Goal: Contribute content: Contribute content

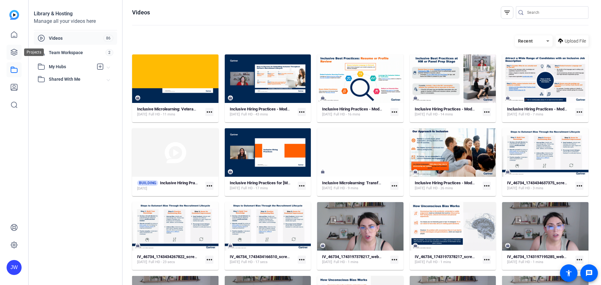
click at [15, 55] on icon at bounding box center [14, 52] width 6 height 6
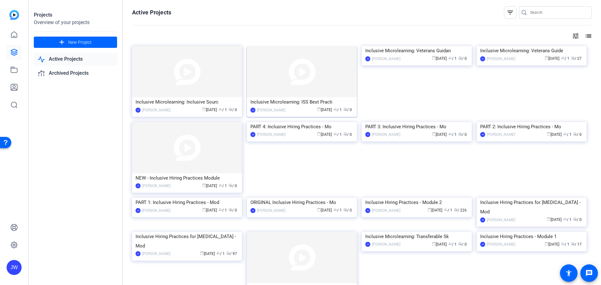
click at [313, 87] on img at bounding box center [302, 71] width 110 height 51
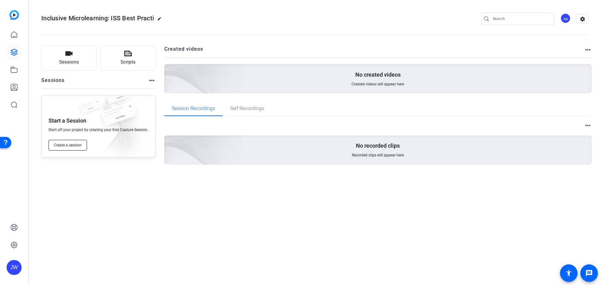
click at [79, 146] on span "Create a session" at bounding box center [68, 145] width 28 height 5
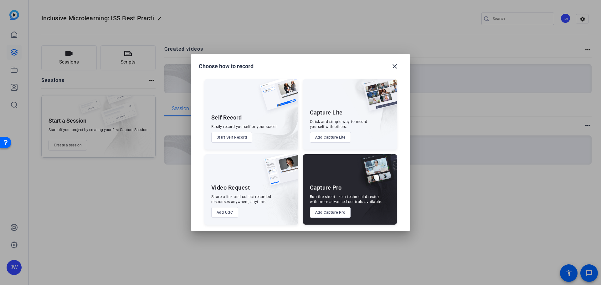
click at [343, 136] on button "Add Capture Lite" at bounding box center [330, 137] width 41 height 11
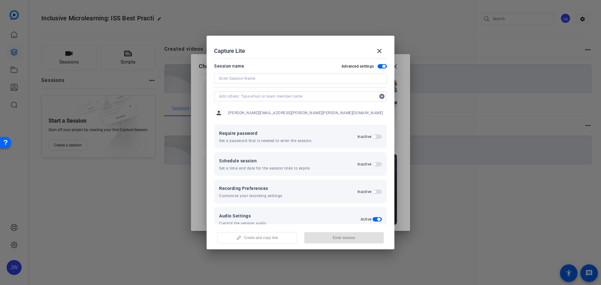
click at [259, 78] on input at bounding box center [300, 79] width 163 height 8
type input "M"
type input "Inclusive Microlearning: ISS Best Practices"
click at [319, 239] on span "button" at bounding box center [344, 237] width 80 height 15
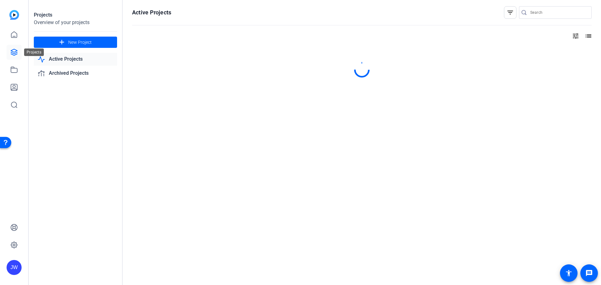
click at [14, 53] on icon at bounding box center [14, 53] width 8 height 8
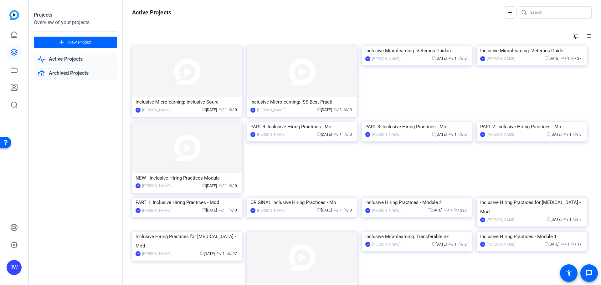
click at [67, 73] on link "Archived Projects" at bounding box center [75, 73] width 83 height 13
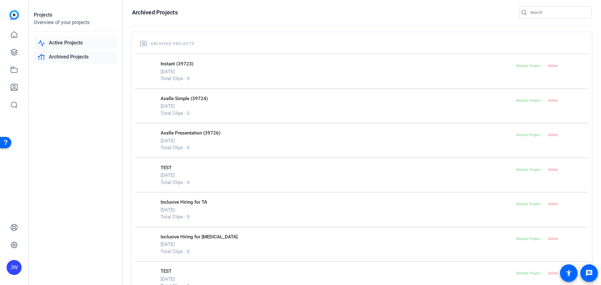
click at [75, 44] on link "Active Projects" at bounding box center [75, 43] width 83 height 13
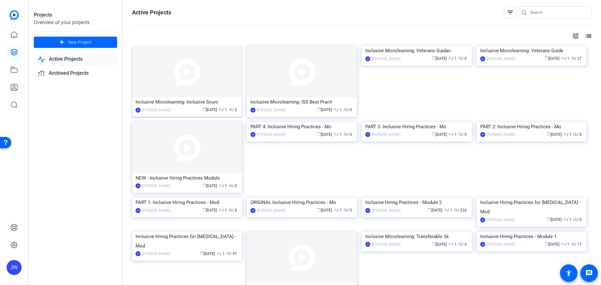
click at [176, 87] on img at bounding box center [187, 71] width 110 height 51
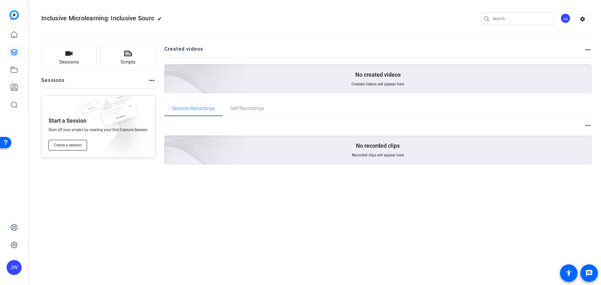
click at [68, 145] on span "Create a session" at bounding box center [68, 145] width 28 height 5
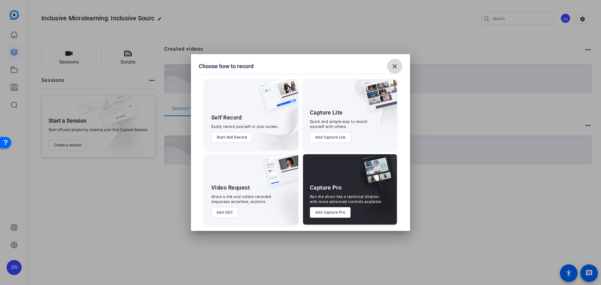
click at [395, 67] on mat-icon "close" at bounding box center [395, 67] width 8 height 8
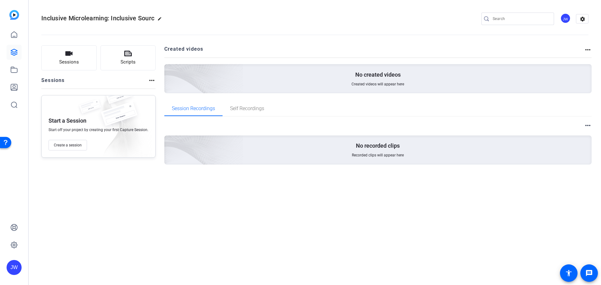
click at [119, 16] on span "Inclusive Microlearning: Inclusive Sourc" at bounding box center [97, 18] width 113 height 8
click at [157, 18] on h2 "Inclusive Microlearning: Inclusive Sourc edit" at bounding box center [103, 18] width 124 height 11
click at [161, 19] on mat-icon "edit" at bounding box center [162, 21] width 8 height 8
click at [73, 18] on input "Inclusive Microlearning: Inclusive Sourc" at bounding box center [66, 19] width 41 height 8
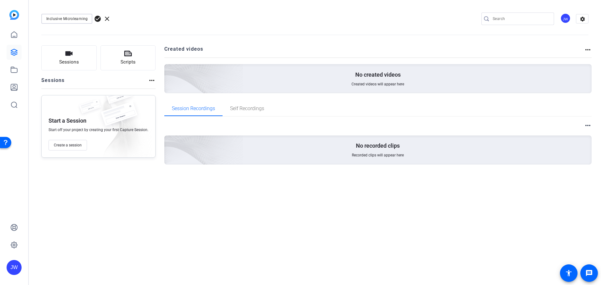
click at [73, 18] on input "Inclusive Microlearning: Inclusive Sourc" at bounding box center [66, 19] width 41 height 8
click at [73, 147] on span "Create a session" at bounding box center [68, 145] width 28 height 5
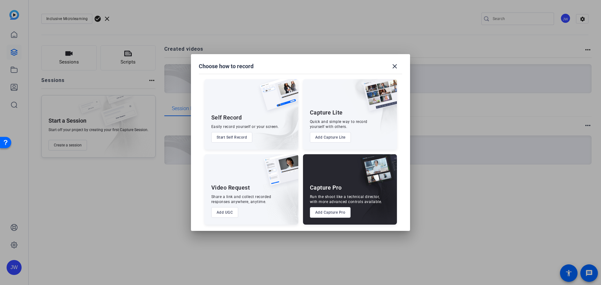
click at [330, 135] on button "Add Capture Lite" at bounding box center [330, 137] width 41 height 11
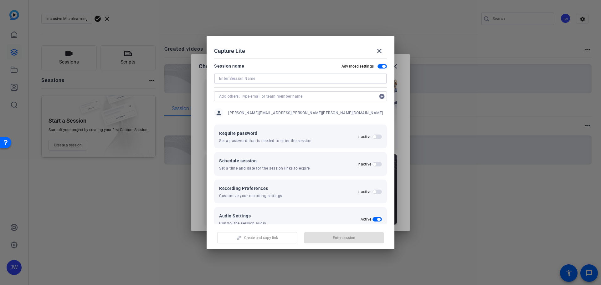
click at [299, 76] on input at bounding box center [300, 79] width 163 height 8
paste input "Inclusive Microlearning: Inclusive Sourc"
drag, startPoint x: 338, startPoint y: 240, endPoint x: 339, endPoint y: 226, distance: 13.9
click at [338, 240] on div "Create and copy link Enter session" at bounding box center [300, 236] width 173 height 16
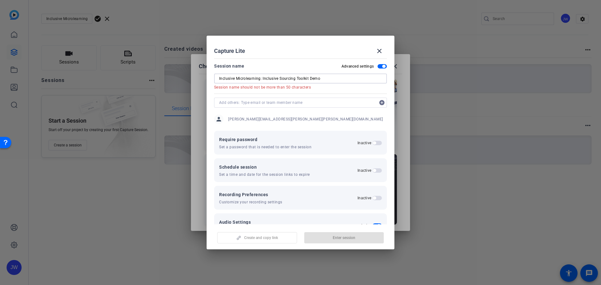
drag, startPoint x: 262, startPoint y: 79, endPoint x: 195, endPoint y: 76, distance: 67.4
click at [195, 76] on div "Choose how to record close Self Record Easily record yourself or your screen. S…" at bounding box center [300, 142] width 601 height 285
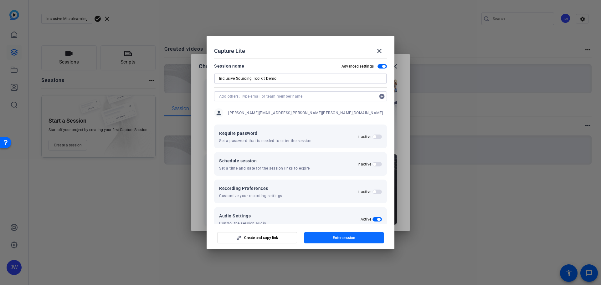
type input "Inclusive Sourcing Toolkit Demo"
click at [324, 238] on span "button" at bounding box center [344, 237] width 80 height 15
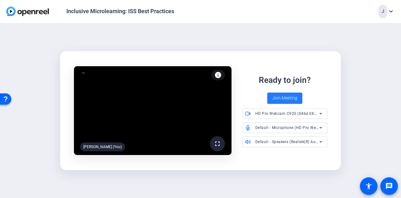
click at [281, 98] on span "Join Meeting" at bounding box center [284, 98] width 25 height 7
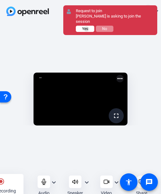
click at [87, 27] on span "Yes" at bounding box center [85, 29] width 6 height 4
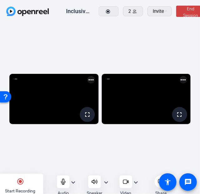
click at [140, 184] on mat-icon "expand_more" at bounding box center [136, 183] width 8 height 8
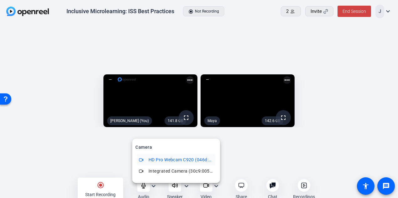
click at [240, 186] on div at bounding box center [199, 99] width 398 height 198
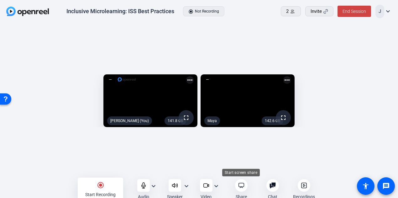
click at [243, 180] on div at bounding box center [241, 185] width 13 height 13
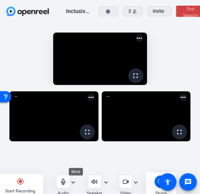
click at [66, 182] on icon at bounding box center [63, 182] width 6 height 6
click at [24, 183] on mat-icon "radio_button_checked" at bounding box center [21, 182] width 8 height 8
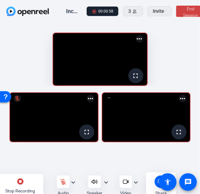
click at [24, 183] on mat-icon "stop_circle" at bounding box center [21, 182] width 8 height 8
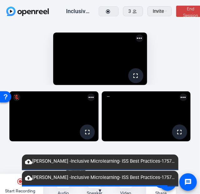
click at [70, 188] on div at bounding box center [63, 182] width 13 height 13
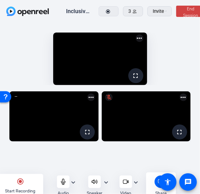
click at [24, 185] on mat-icon "radio_button_checked" at bounding box center [21, 182] width 8 height 8
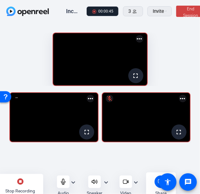
click at [29, 184] on div "stop_circle Stop Recording" at bounding box center [20, 186] width 45 height 24
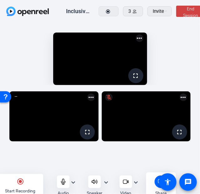
click at [41, 183] on div "radio_button_checked Start Recording" at bounding box center [20, 186] width 45 height 24
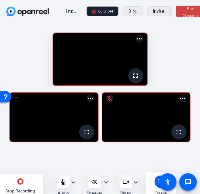
click at [24, 183] on mat-icon "stop_circle" at bounding box center [21, 182] width 8 height 8
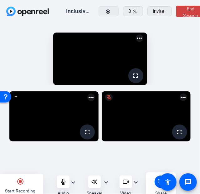
click at [42, 189] on div "radio_button_checked Start Recording" at bounding box center [20, 186] width 45 height 24
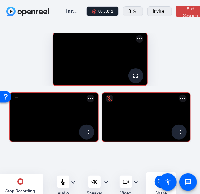
click at [24, 183] on mat-icon "stop_circle" at bounding box center [21, 182] width 8 height 8
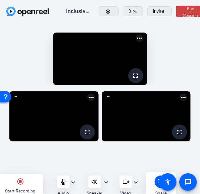
click at [39, 183] on div "radio_button_checked Start Recording" at bounding box center [20, 186] width 45 height 24
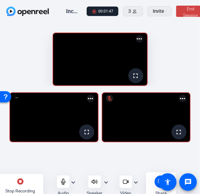
click at [37, 182] on div "stop_circle Stop Recording" at bounding box center [20, 186] width 45 height 24
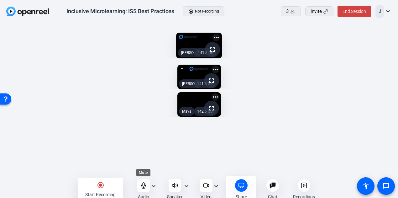
click at [144, 186] on icon at bounding box center [143, 185] width 6 height 6
click at [97, 182] on mat-icon "radio_button_checked" at bounding box center [101, 185] width 8 height 8
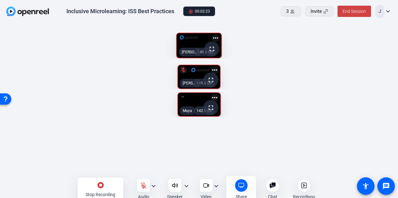
click at [104, 186] on mat-icon "stop_circle" at bounding box center [101, 185] width 8 height 8
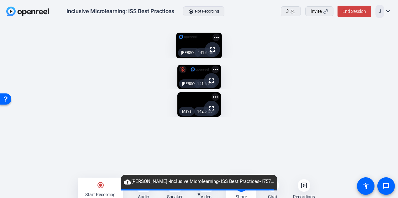
click at [144, 190] on span at bounding box center [197, 189] width 153 height 1
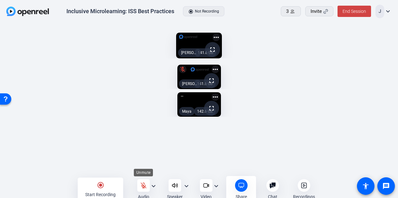
click at [141, 190] on div at bounding box center [143, 185] width 13 height 13
click at [144, 180] on div at bounding box center [143, 185] width 13 height 13
click at [100, 186] on mat-icon "radio_button_checked" at bounding box center [101, 185] width 8 height 8
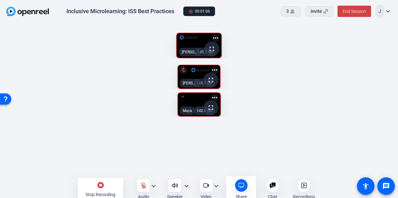
click at [106, 186] on div "stop_circle Stop Recording" at bounding box center [100, 189] width 45 height 24
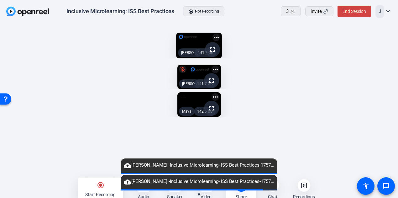
click at [142, 188] on div "cloud_upload Jenessa Weaver -Inclusive Microlearning- ISS Best Practices-175743…" at bounding box center [199, 181] width 157 height 14
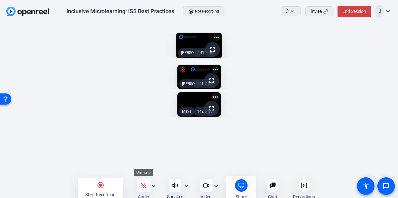
click at [143, 182] on icon at bounding box center [143, 184] width 5 height 5
click at [146, 186] on icon at bounding box center [143, 185] width 6 height 6
click at [102, 184] on mat-icon "radio_button_checked" at bounding box center [101, 185] width 8 height 8
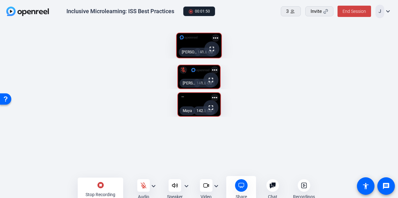
click at [101, 184] on mat-icon "stop_circle" at bounding box center [101, 185] width 8 height 8
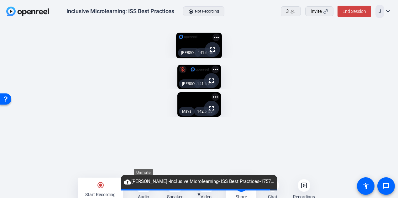
click at [144, 191] on div at bounding box center [143, 185] width 13 height 13
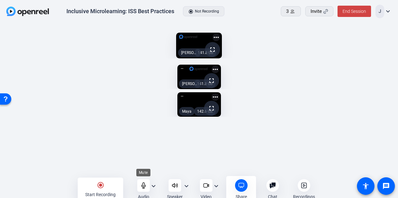
click at [140, 182] on div at bounding box center [143, 185] width 13 height 13
click at [102, 183] on mat-icon "radio_button_checked" at bounding box center [101, 185] width 8 height 8
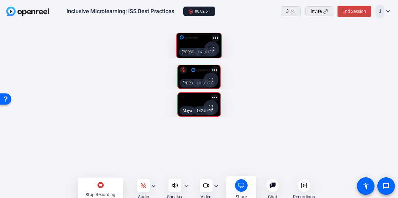
click at [102, 188] on mat-icon "stop_circle" at bounding box center [101, 185] width 8 height 8
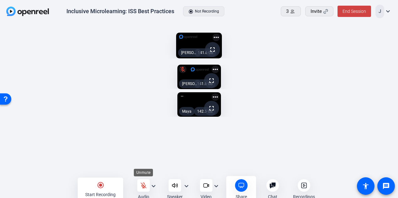
click at [146, 184] on openreel-root "Inclusive Microlearning: ISS Best Practices radio_button_checked Not Recording …" at bounding box center [199, 99] width 398 height 198
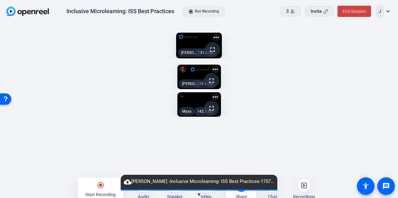
click at [146, 192] on div "Audio" at bounding box center [143, 189] width 13 height 21
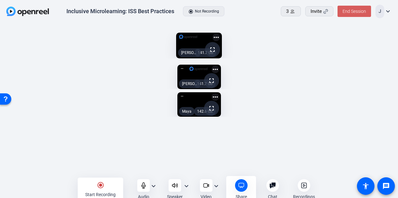
click at [355, 12] on span "End Session" at bounding box center [353, 11] width 23 height 5
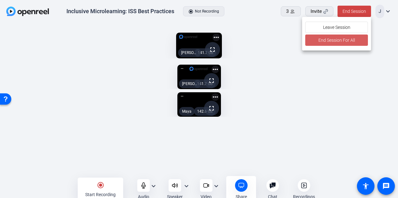
click at [323, 41] on span "End Session For All" at bounding box center [336, 40] width 37 height 8
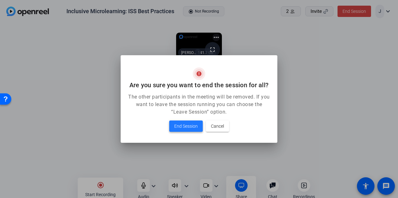
click at [182, 131] on span at bounding box center [186, 125] width 34 height 15
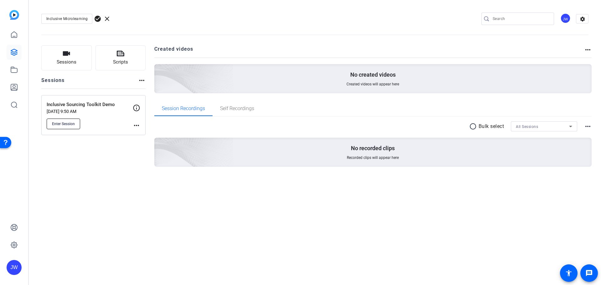
click at [67, 125] on span "Enter Session" at bounding box center [63, 124] width 23 height 5
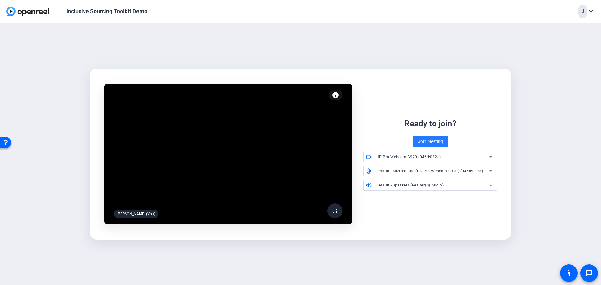
click at [426, 142] on span "Join Meeting" at bounding box center [430, 141] width 25 height 7
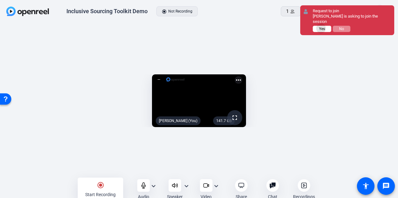
click at [321, 27] on span "Yes" at bounding box center [322, 29] width 6 height 4
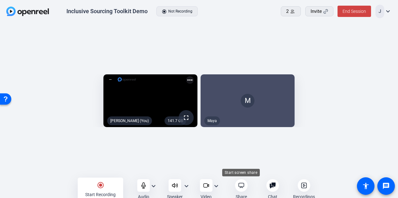
click at [241, 186] on icon at bounding box center [240, 185] width 5 height 5
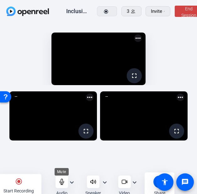
click at [63, 184] on icon at bounding box center [62, 182] width 6 height 6
click at [24, 186] on div "radio_button_checked Start Recording" at bounding box center [18, 186] width 45 height 24
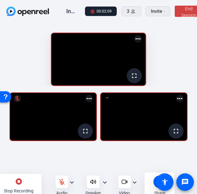
click at [22, 185] on mat-icon "stop_circle" at bounding box center [19, 182] width 8 height 8
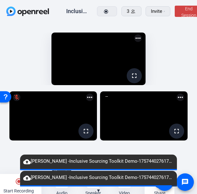
click at [63, 185] on icon at bounding box center [62, 182] width 6 height 6
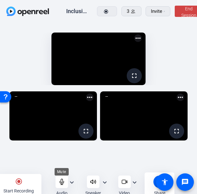
click at [60, 184] on icon at bounding box center [62, 182] width 4 height 6
click at [17, 185] on mat-icon "radio_button_checked" at bounding box center [19, 182] width 8 height 8
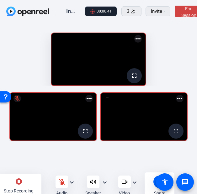
click at [31, 189] on div "stop_circle Stop Recording" at bounding box center [18, 186] width 45 height 24
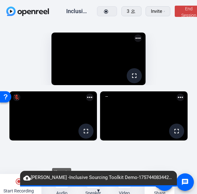
click at [63, 188] on div at bounding box center [61, 182] width 13 height 13
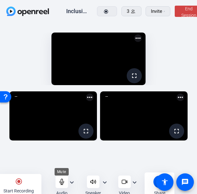
click at [60, 183] on icon at bounding box center [62, 182] width 6 height 6
click at [23, 184] on div "radio_button_checked Start Recording" at bounding box center [18, 186] width 45 height 24
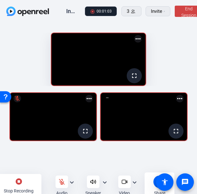
click at [16, 183] on mat-icon "stop_circle" at bounding box center [19, 182] width 8 height 8
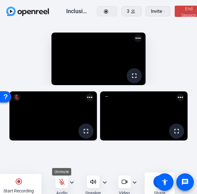
click at [63, 184] on icon at bounding box center [62, 182] width 6 height 6
click at [59, 185] on icon at bounding box center [62, 182] width 6 height 6
click at [17, 185] on mat-icon "radio_button_checked" at bounding box center [19, 182] width 8 height 8
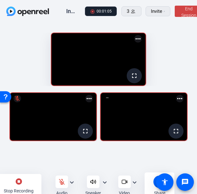
click at [24, 186] on div "stop_circle Stop Recording" at bounding box center [18, 186] width 45 height 24
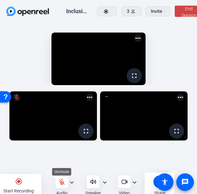
click at [62, 185] on icon at bounding box center [61, 181] width 5 height 5
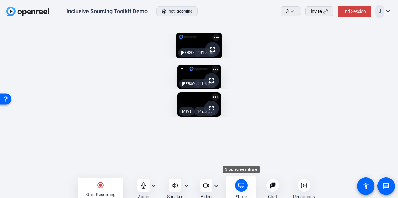
click at [244, 191] on div "Share" at bounding box center [241, 189] width 30 height 27
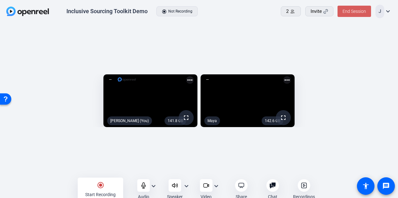
click at [356, 13] on span "End Session" at bounding box center [353, 11] width 23 height 5
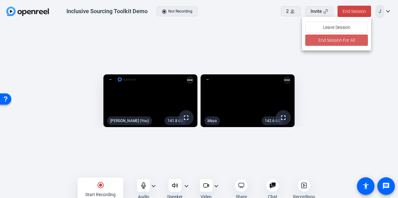
click at [318, 39] on span "End Session For All" at bounding box center [336, 40] width 37 height 8
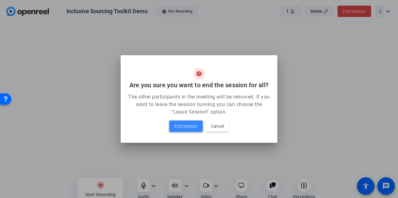
click at [182, 132] on span at bounding box center [186, 125] width 34 height 15
